Goal: Information Seeking & Learning: Learn about a topic

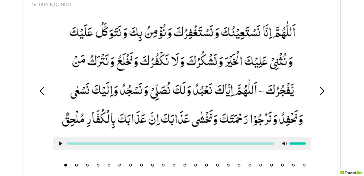
scroll to position [535, 0]
click at [76, 160] on div "1 2 3 4 5 6 7 8 9 10 11 12 13 14 15 16 17 18 19 20 21 22 23" at bounding box center [182, 90] width 304 height 157
click at [109, 164] on button "5" at bounding box center [109, 165] width 3 height 3
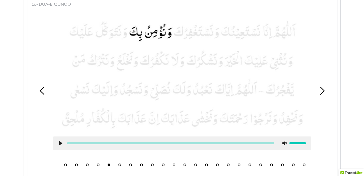
click at [119, 164] on button "6" at bounding box center [119, 165] width 3 height 3
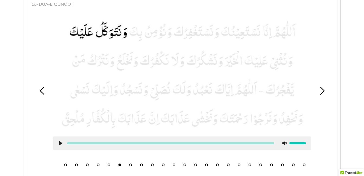
click at [60, 141] on icon at bounding box center [61, 143] width 4 height 4
click at [60, 141] on use at bounding box center [60, 143] width 3 height 4
click at [60, 141] on icon at bounding box center [61, 143] width 4 height 4
click at [60, 141] on use at bounding box center [60, 143] width 3 height 4
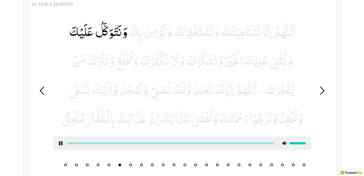
click at [60, 141] on icon at bounding box center [61, 143] width 4 height 4
click at [60, 141] on use at bounding box center [60, 143] width 3 height 4
click at [61, 141] on use at bounding box center [61, 143] width 4 height 4
click at [131, 164] on button "7" at bounding box center [130, 165] width 3 height 3
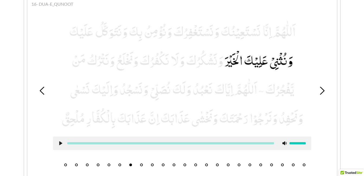
click at [59, 141] on use at bounding box center [60, 143] width 3 height 4
click at [59, 141] on use at bounding box center [61, 143] width 4 height 4
drag, startPoint x: 216, startPoint y: 118, endPoint x: 216, endPoint y: 111, distance: 6.2
click at [216, 111] on picture at bounding box center [182, 75] width 258 height 112
